Goal: Task Accomplishment & Management: Use online tool/utility

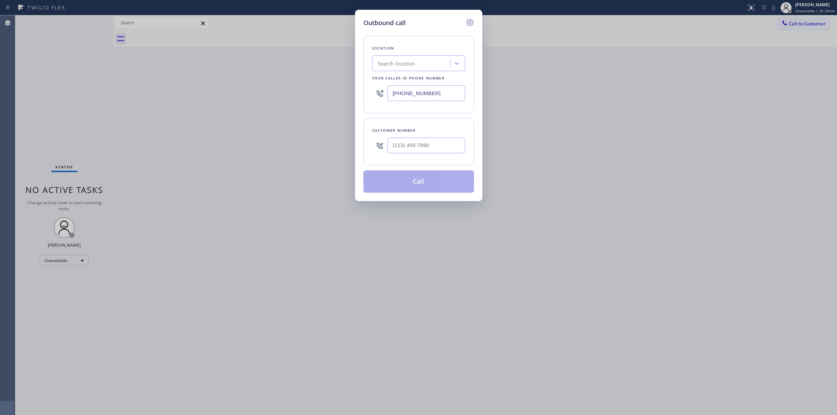
click at [467, 20] on icon at bounding box center [470, 22] width 8 height 8
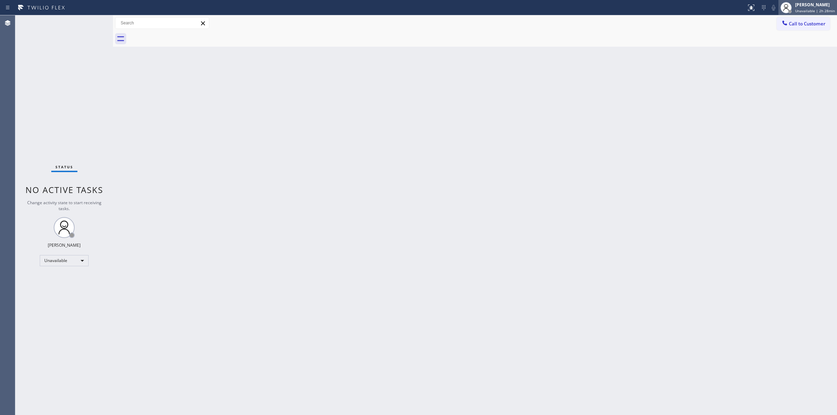
click at [801, 7] on div "[PERSON_NAME]" at bounding box center [815, 5] width 40 height 6
click at [783, 53] on button "Break" at bounding box center [802, 55] width 70 height 9
click at [812, 9] on span "Break | 59:54" at bounding box center [811, 10] width 23 height 5
click at [796, 45] on button "Unavailable" at bounding box center [802, 45] width 70 height 9
click at [818, 0] on div "[PERSON_NAME] Break | 59:59" at bounding box center [809, 7] width 53 height 15
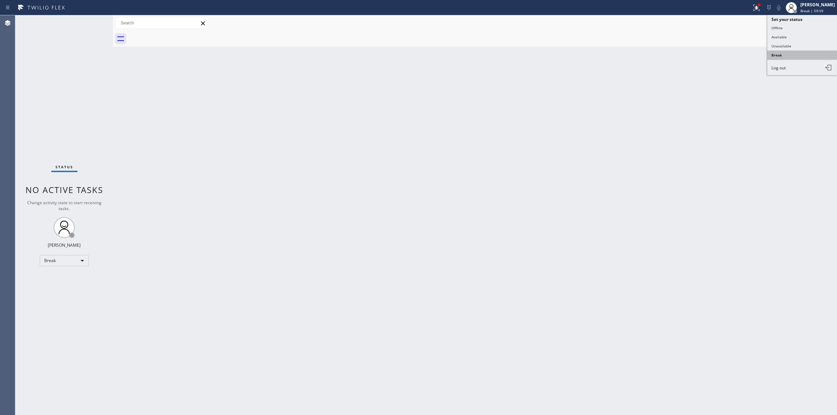
click at [790, 51] on button "Break" at bounding box center [802, 55] width 70 height 9
click at [817, 9] on span "Break | 1h" at bounding box center [809, 10] width 18 height 5
click at [785, 41] on button "Unavailable" at bounding box center [802, 45] width 70 height 9
drag, startPoint x: 806, startPoint y: 28, endPoint x: 618, endPoint y: 29, distance: 187.9
click at [806, 28] on button "Call to Customer" at bounding box center [802, 23] width 53 height 13
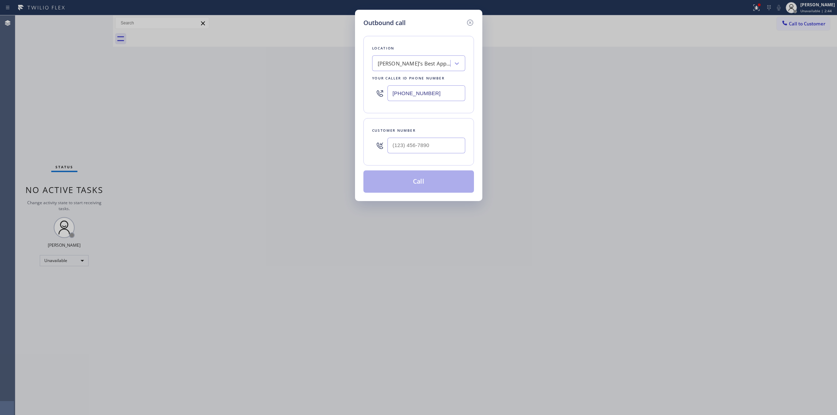
drag, startPoint x: 401, startPoint y: 63, endPoint x: 399, endPoint y: 66, distance: 3.9
click at [400, 65] on div "[PERSON_NAME]’s Best Appliance Service" at bounding box center [412, 64] width 76 height 12
paste input "KitchenAid Repairs"
type input "KitchenAid Repairs"
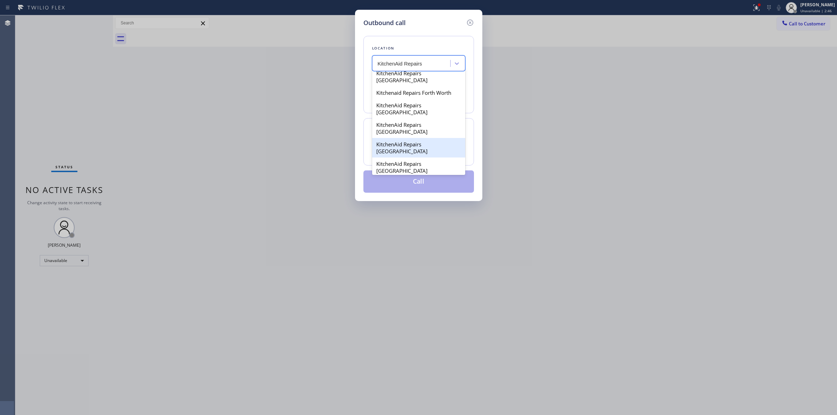
scroll to position [69, 0]
click at [410, 191] on div "Kitchenaid Repairs(TFN)" at bounding box center [418, 197] width 93 height 13
type input "[PHONE_NUMBER]"
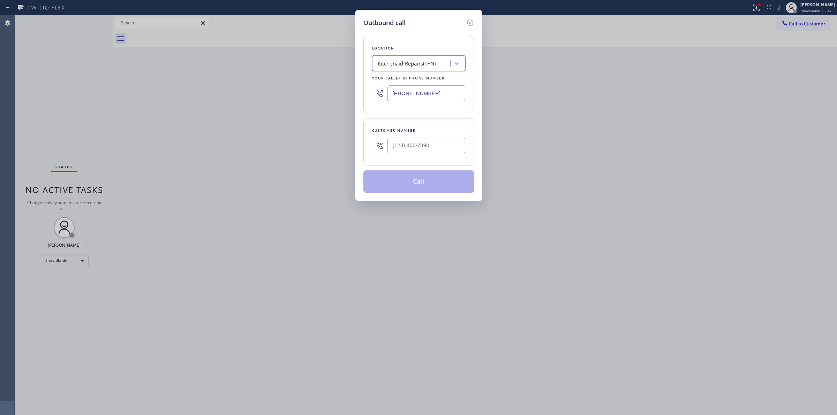
click at [417, 95] on input "[PHONE_NUMBER]" at bounding box center [426, 93] width 78 height 16
click at [429, 96] on input "[PHONE_NUMBER]" at bounding box center [426, 93] width 78 height 16
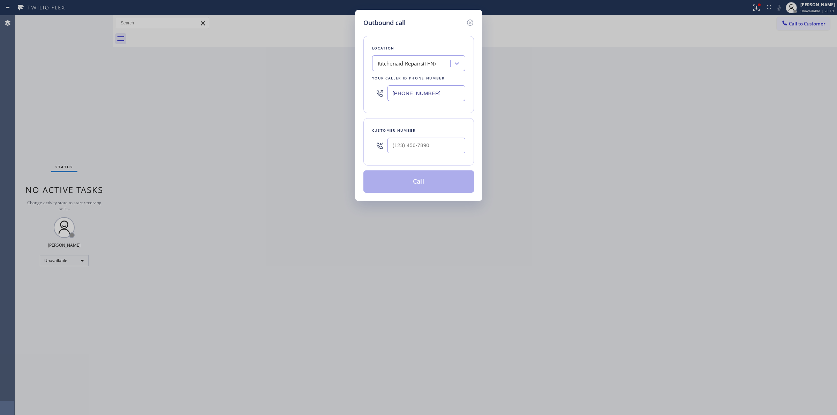
click at [429, 96] on input "[PHONE_NUMBER]" at bounding box center [426, 93] width 78 height 16
click at [421, 60] on div "Kitchenaid Repairs(TFN)" at bounding box center [406, 64] width 58 height 8
paste input "US Electrical Repair"
type input "US Electrical Repair"
click at [456, 120] on div "Customer number" at bounding box center [418, 141] width 110 height 47
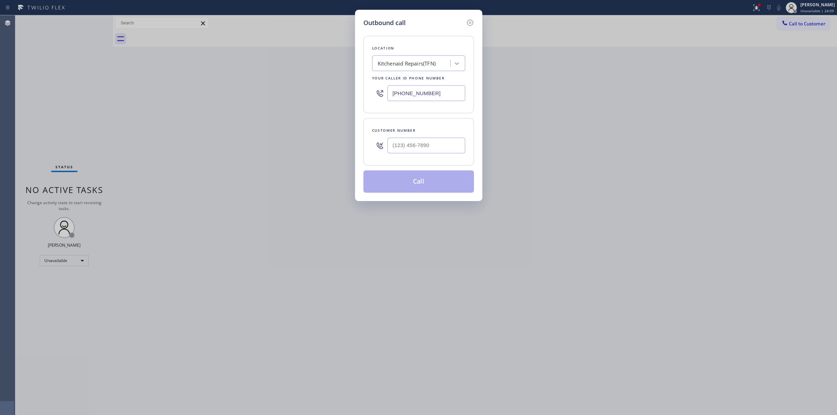
click at [429, 72] on div "Location Kitchenaid Repairs(TFN) Your caller id phone number [PHONE_NUMBER]" at bounding box center [418, 74] width 110 height 77
click at [432, 63] on div "Kitchenaid Repairs(TFN)" at bounding box center [406, 64] width 58 height 8
paste input "US Electrical Repair"
type input "US Electrical Repair"
click at [432, 63] on div "US Electrical Repair" at bounding box center [412, 64] width 76 height 12
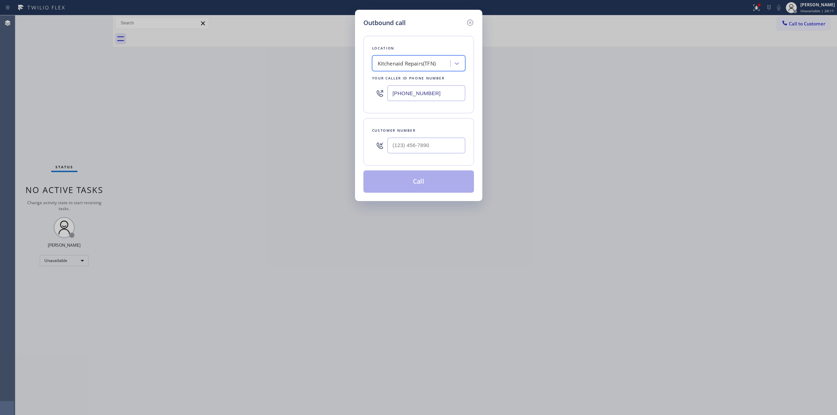
type input "s"
click at [432, 63] on div "Kitchenaid Repairs(TFN)" at bounding box center [412, 64] width 76 height 12
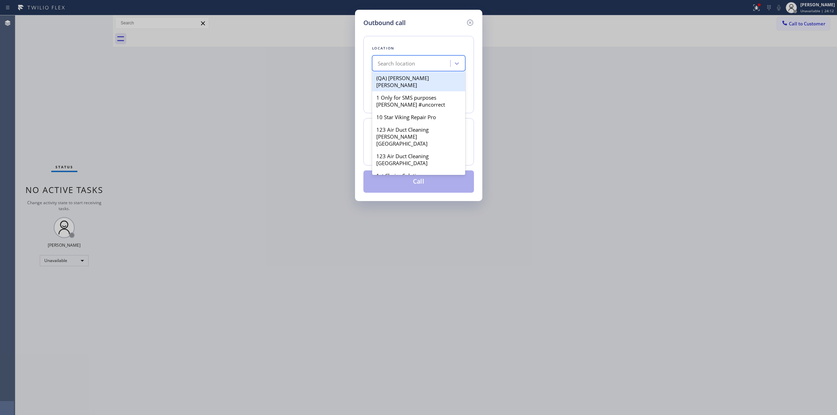
paste input "US Electrical Repair"
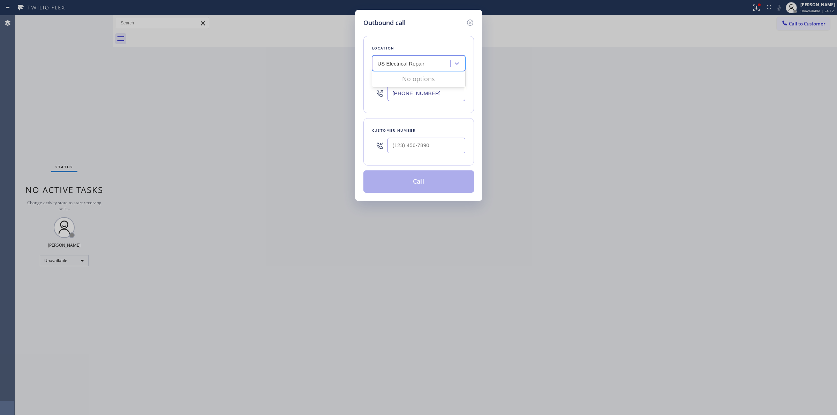
type input "US Electrical Repairs"
click at [432, 63] on div "Search location" at bounding box center [412, 64] width 76 height 12
click at [432, 63] on div "Kitchenaid Repairs(TFN)" at bounding box center [406, 64] width 58 height 8
paste input "US Electrical Repair"
type input "US Electrical"
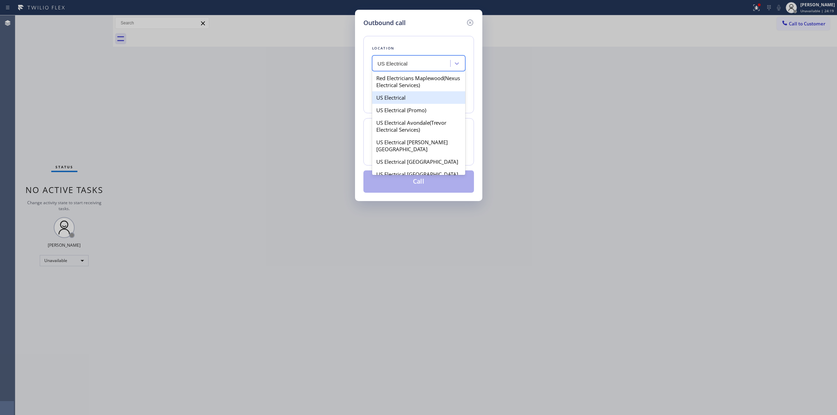
click at [401, 103] on div "US Electrical" at bounding box center [418, 97] width 93 height 13
type input "[PHONE_NUMBER]"
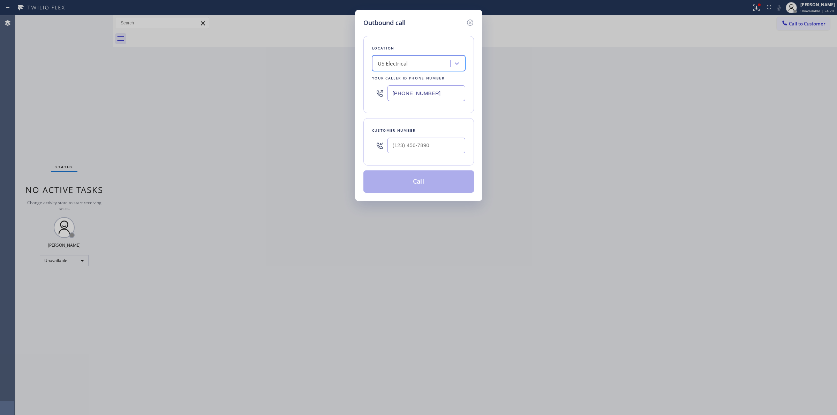
click at [436, 97] on input "[PHONE_NUMBER]" at bounding box center [426, 93] width 78 height 16
click at [448, 102] on div "[PHONE_NUMBER]" at bounding box center [418, 93] width 93 height 23
click at [441, 90] on input "[PHONE_NUMBER]" at bounding box center [426, 93] width 78 height 16
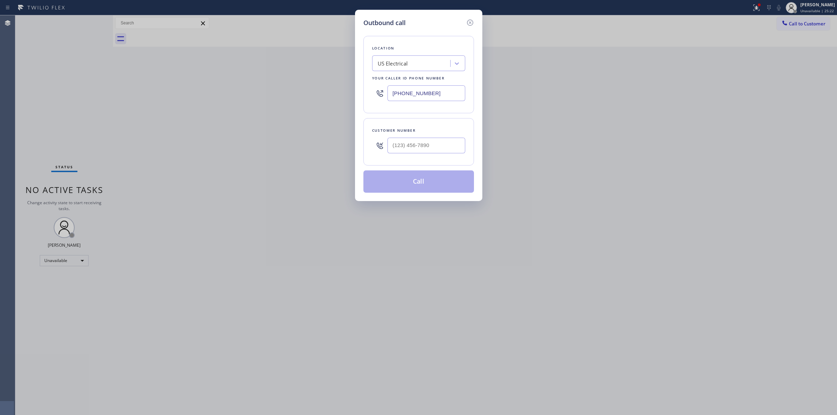
click at [441, 90] on input "[PHONE_NUMBER]" at bounding box center [426, 93] width 78 height 16
